Goal: Information Seeking & Learning: Understand process/instructions

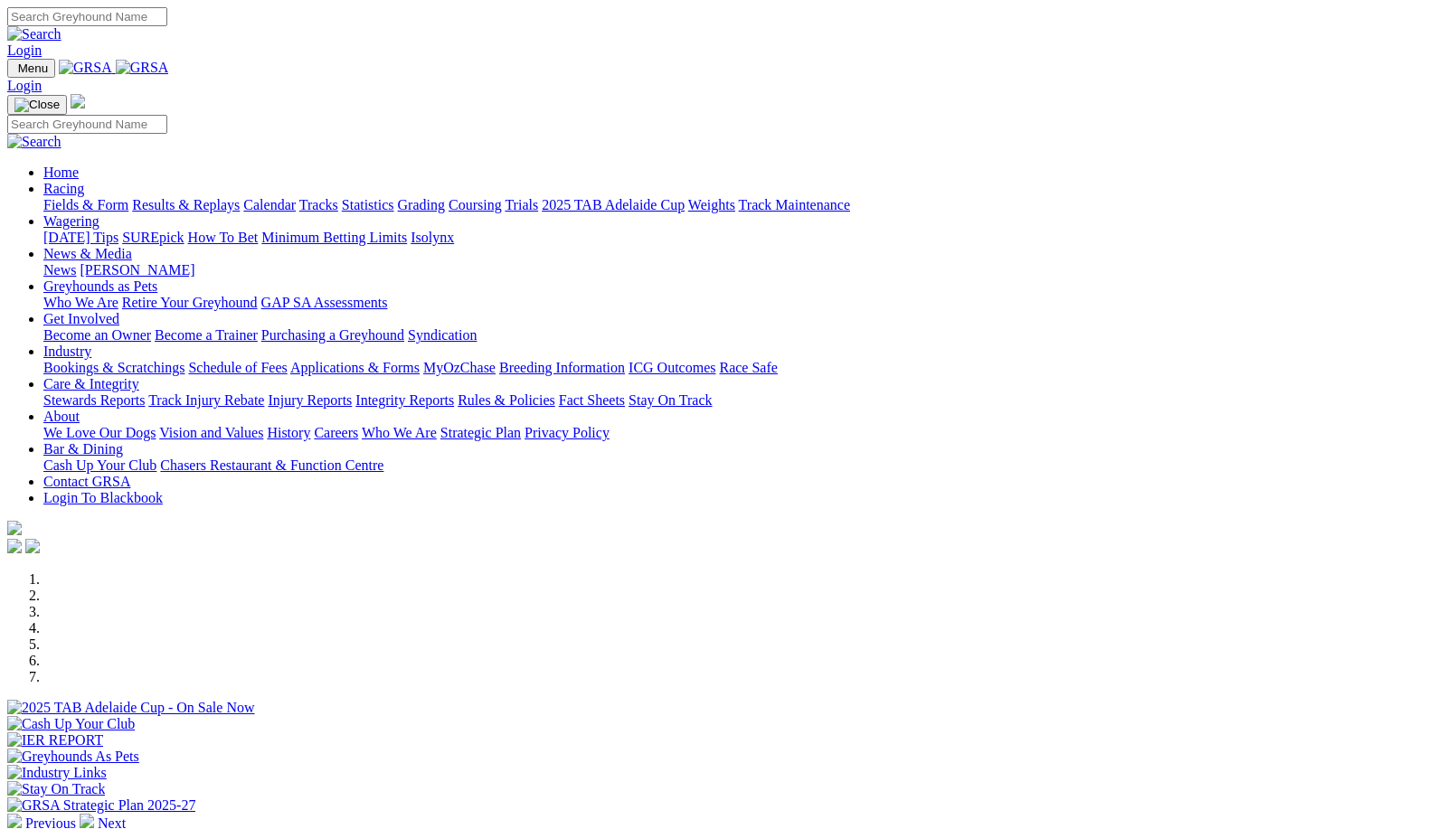
click at [555, 392] on link "Rules & Policies" at bounding box center [507, 400] width 98 height 16
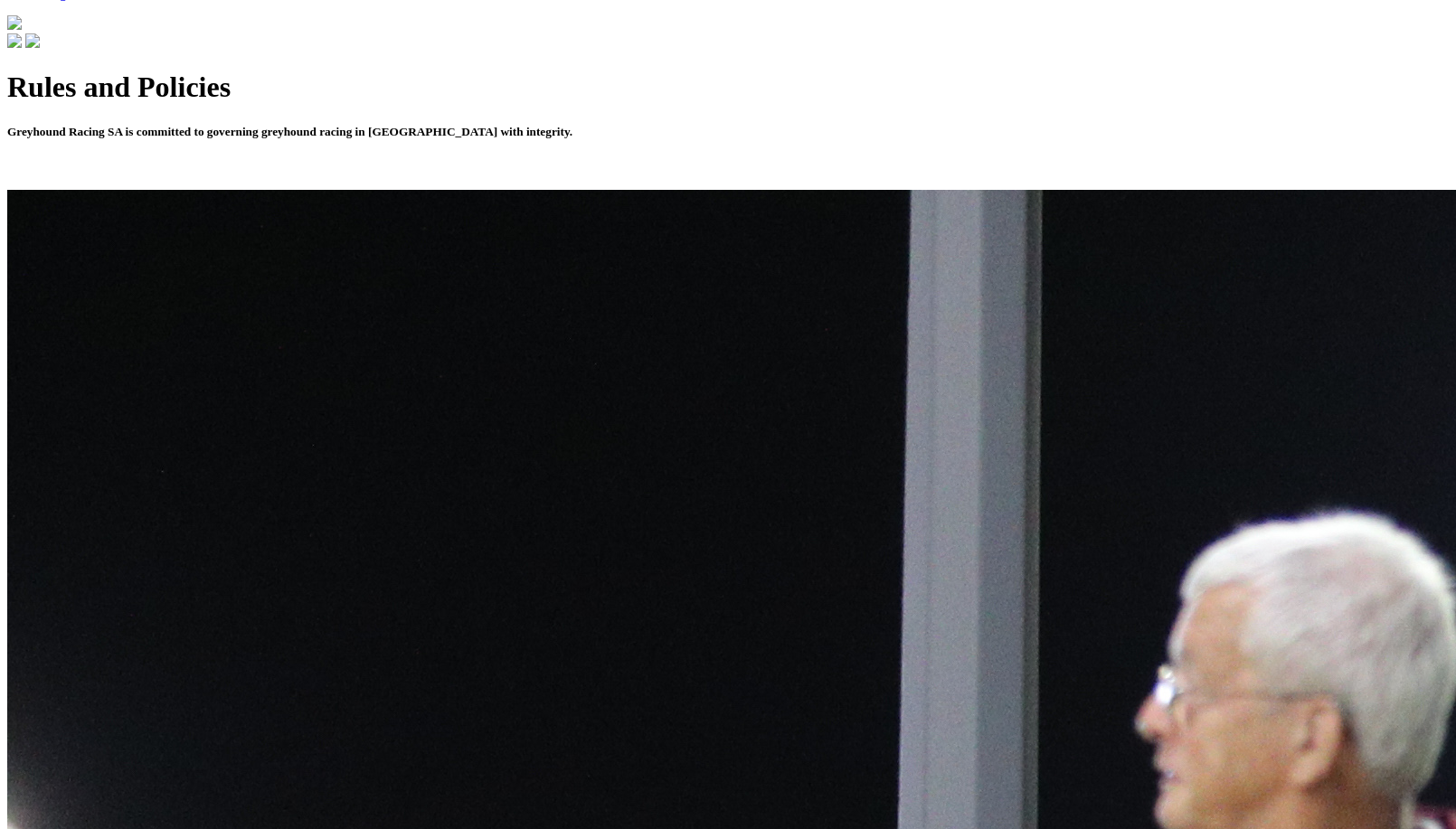
scroll to position [531, 0]
